Goal: Information Seeking & Learning: Learn about a topic

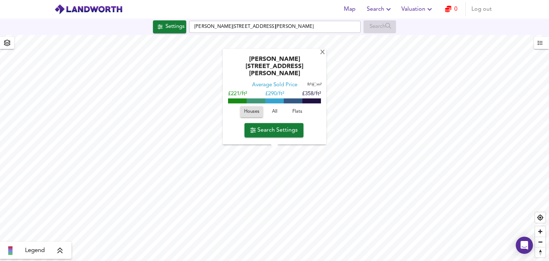
click at [325, 28] on input "[PERSON_NAME][STREET_ADDRESS][PERSON_NAME]" at bounding box center [275, 27] width 172 height 12
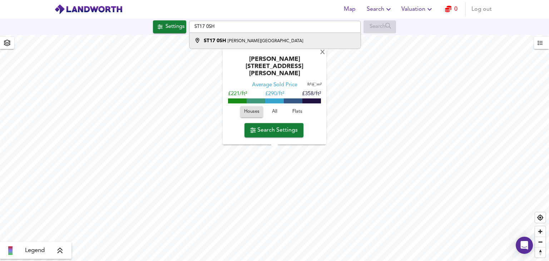
click at [306, 35] on li "ST17 0SH [PERSON_NAME][GEOGRAPHIC_DATA]" at bounding box center [274, 41] width 171 height 16
type input "[STREET_ADDRESS][PERSON_NAME]"
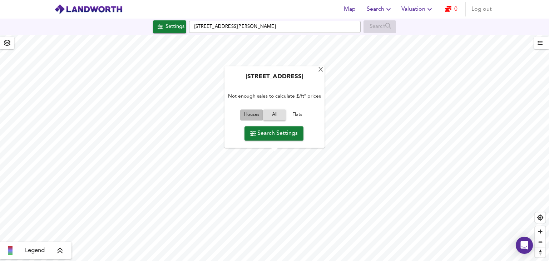
click at [253, 116] on span "Houses" at bounding box center [251, 115] width 19 height 8
click at [282, 261] on html "Map Search Valuation 0 Log out Settings [GEOGRAPHIC_DATA][PERSON_NAME] Search […" at bounding box center [274, 130] width 549 height 261
click at [252, 112] on span "Houses" at bounding box center [252, 115] width 16 height 8
click at [273, 117] on span "All" at bounding box center [274, 115] width 19 height 8
click at [255, 114] on span "Houses" at bounding box center [251, 115] width 19 height 8
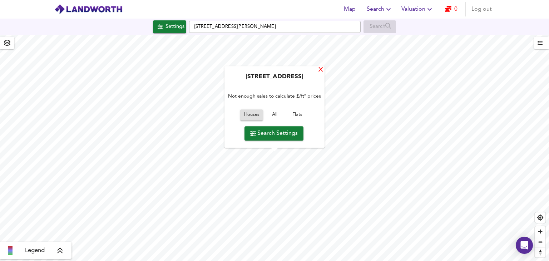
click at [321, 72] on div "X" at bounding box center [321, 70] width 6 height 7
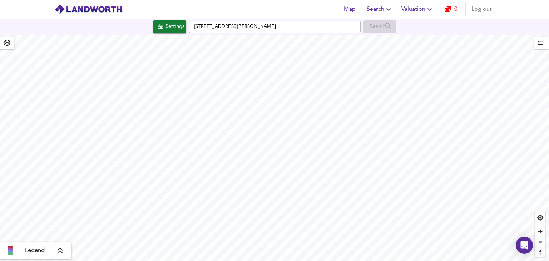
type input "2124"
click at [335, 29] on input "[STREET_ADDRESS][PERSON_NAME]" at bounding box center [275, 27] width 172 height 12
